Goal: Task Accomplishment & Management: Manage account settings

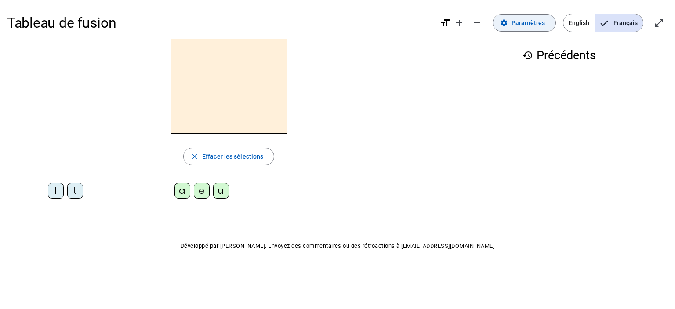
click at [508, 21] on mat-icon "settings" at bounding box center [504, 23] width 8 height 8
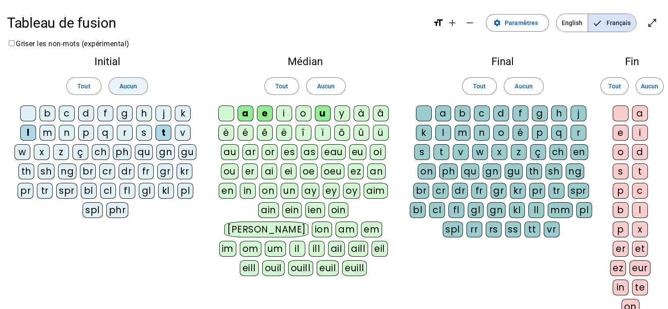
drag, startPoint x: 132, startPoint y: 85, endPoint x: 251, endPoint y: 87, distance: 119.6
click at [132, 84] on span "Aucun" at bounding box center [129, 86] width 18 height 11
click at [339, 80] on span at bounding box center [326, 86] width 39 height 21
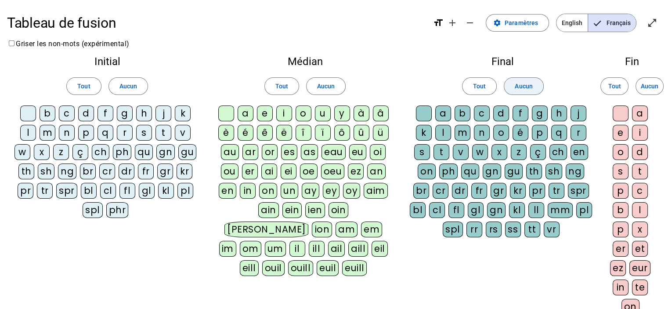
click at [526, 83] on span "Aucun" at bounding box center [524, 86] width 18 height 11
click at [646, 81] on span "Aucun" at bounding box center [650, 86] width 18 height 11
click at [29, 133] on div "l" at bounding box center [28, 133] width 16 height 16
click at [163, 133] on div "t" at bounding box center [164, 133] width 16 height 16
click at [248, 112] on div "a" at bounding box center [246, 113] width 16 height 16
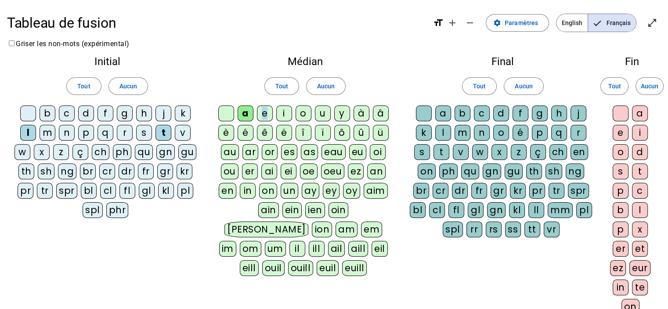
click at [265, 112] on div "e" at bounding box center [265, 113] width 16 height 16
click at [323, 113] on div "u" at bounding box center [323, 113] width 16 height 16
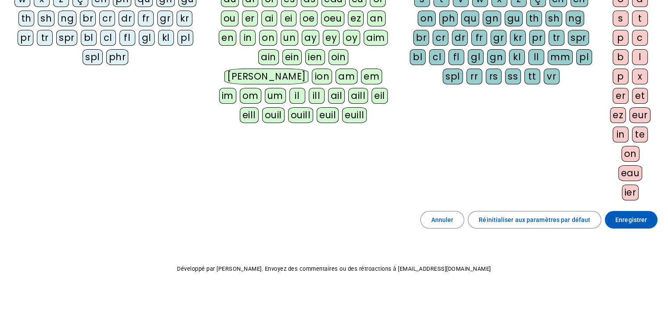
scroll to position [162, 0]
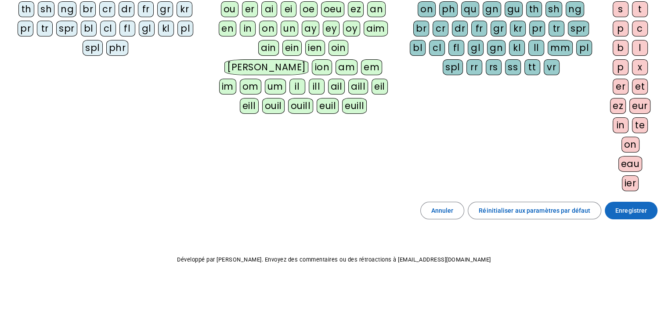
click at [645, 205] on span "Enregistrer" at bounding box center [632, 210] width 32 height 11
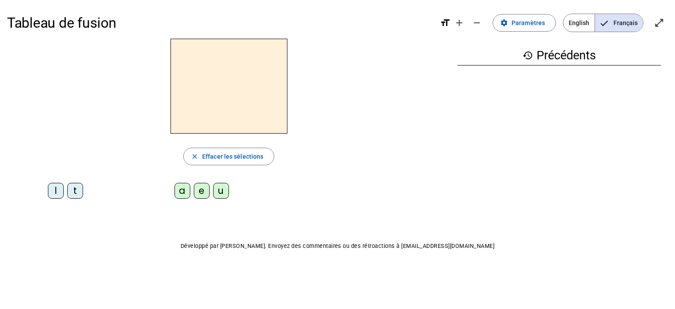
click at [52, 194] on div "l" at bounding box center [56, 191] width 16 height 16
click at [182, 193] on div "a" at bounding box center [182, 191] width 16 height 16
